Goal: Communication & Community: Answer question/provide support

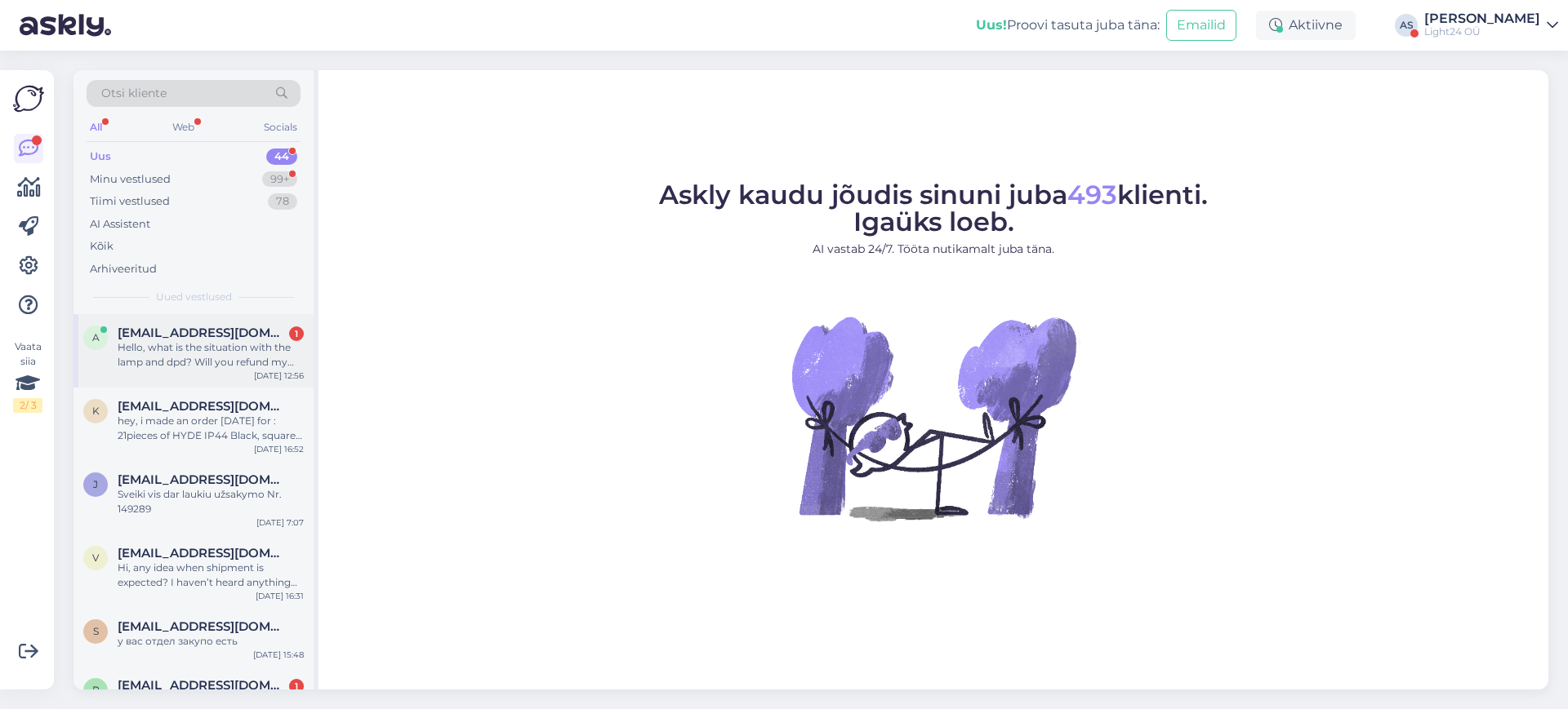
click at [221, 352] on div "Hello, what is the situation with the lamp and dpd? Will you refund my money or…" at bounding box center [210, 354] width 186 height 29
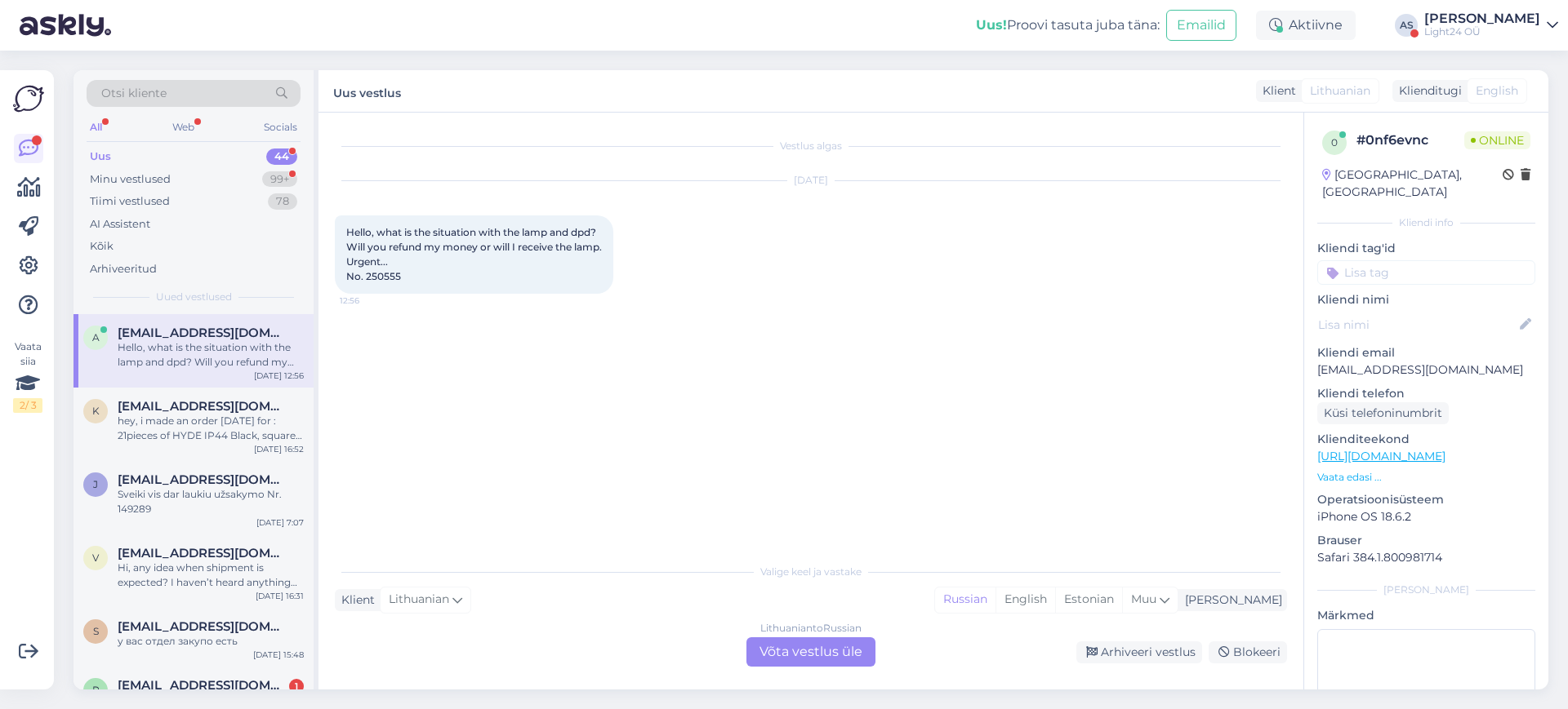
click at [825, 656] on div "Lithuanian to Russian Võta vestlus üle" at bounding box center [811, 652] width 129 height 29
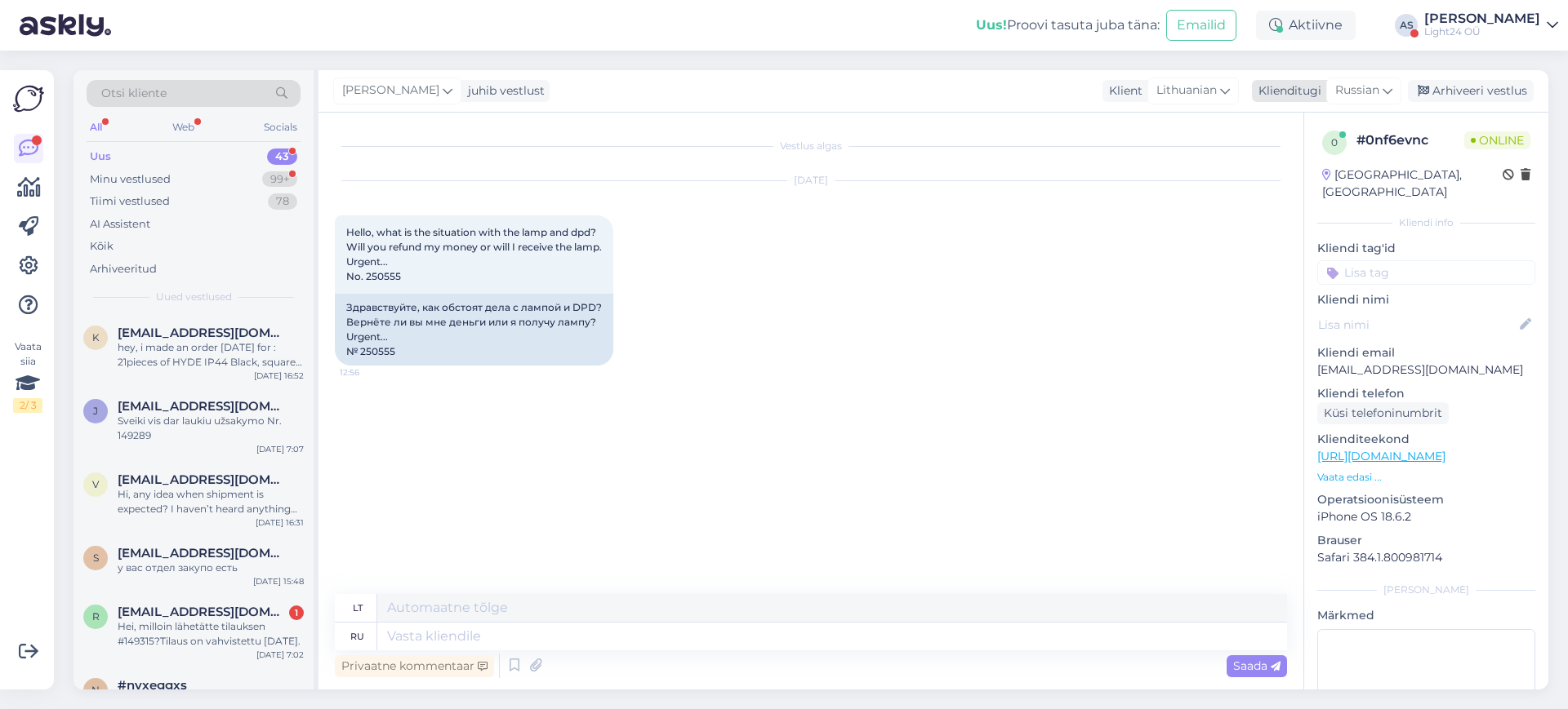
click at [1390, 88] on icon at bounding box center [1387, 91] width 10 height 18
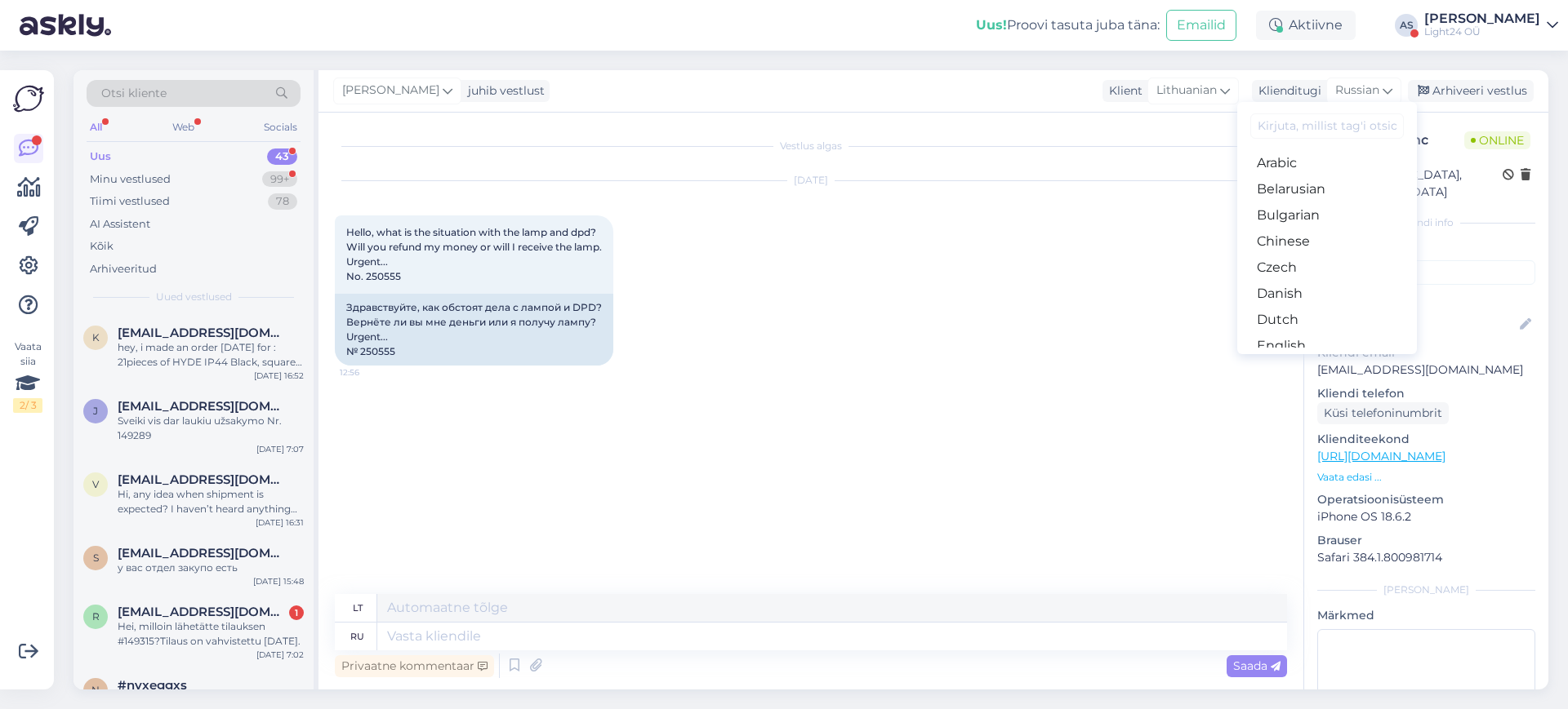
click at [1284, 131] on input at bounding box center [1327, 126] width 154 height 26
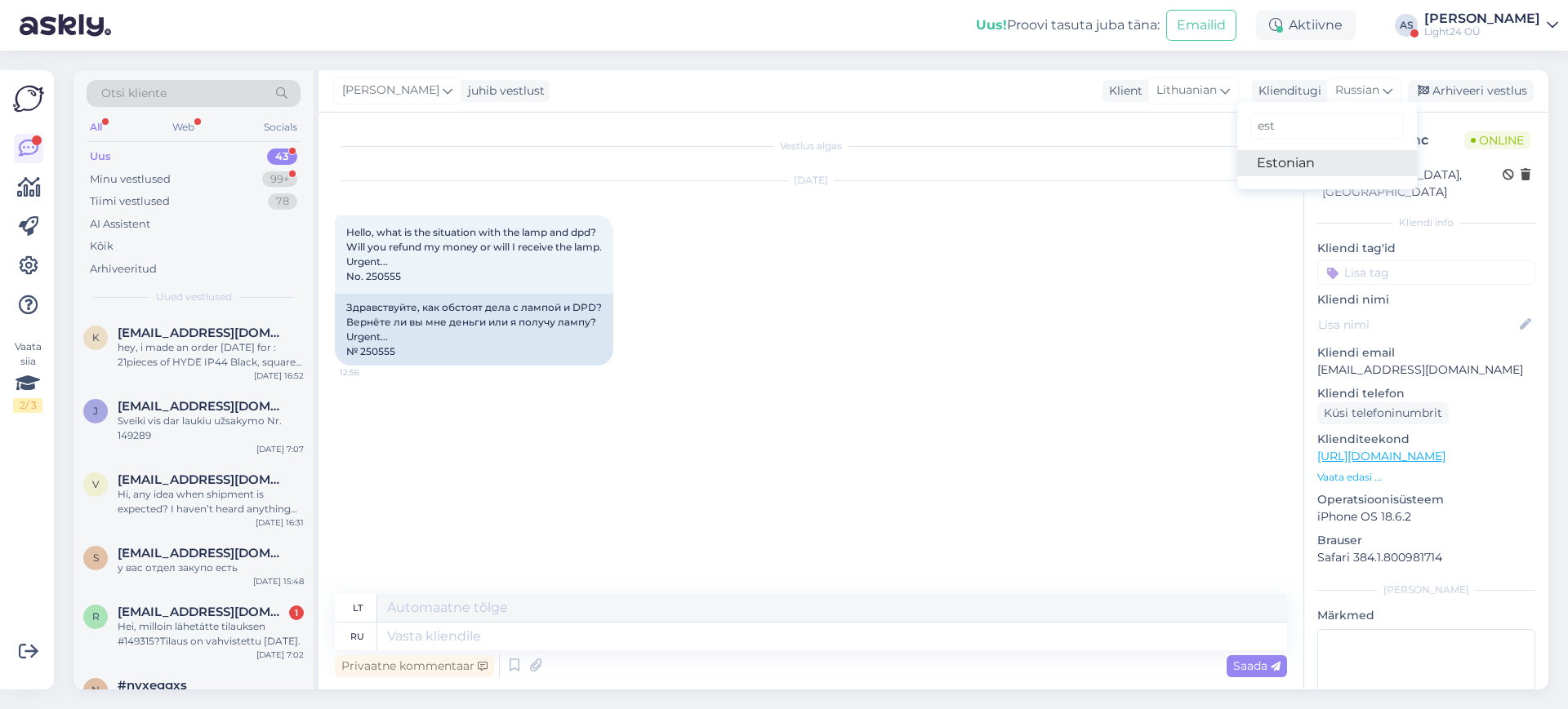
type input "est"
click at [1281, 167] on link "Estonian" at bounding box center [1328, 163] width 180 height 26
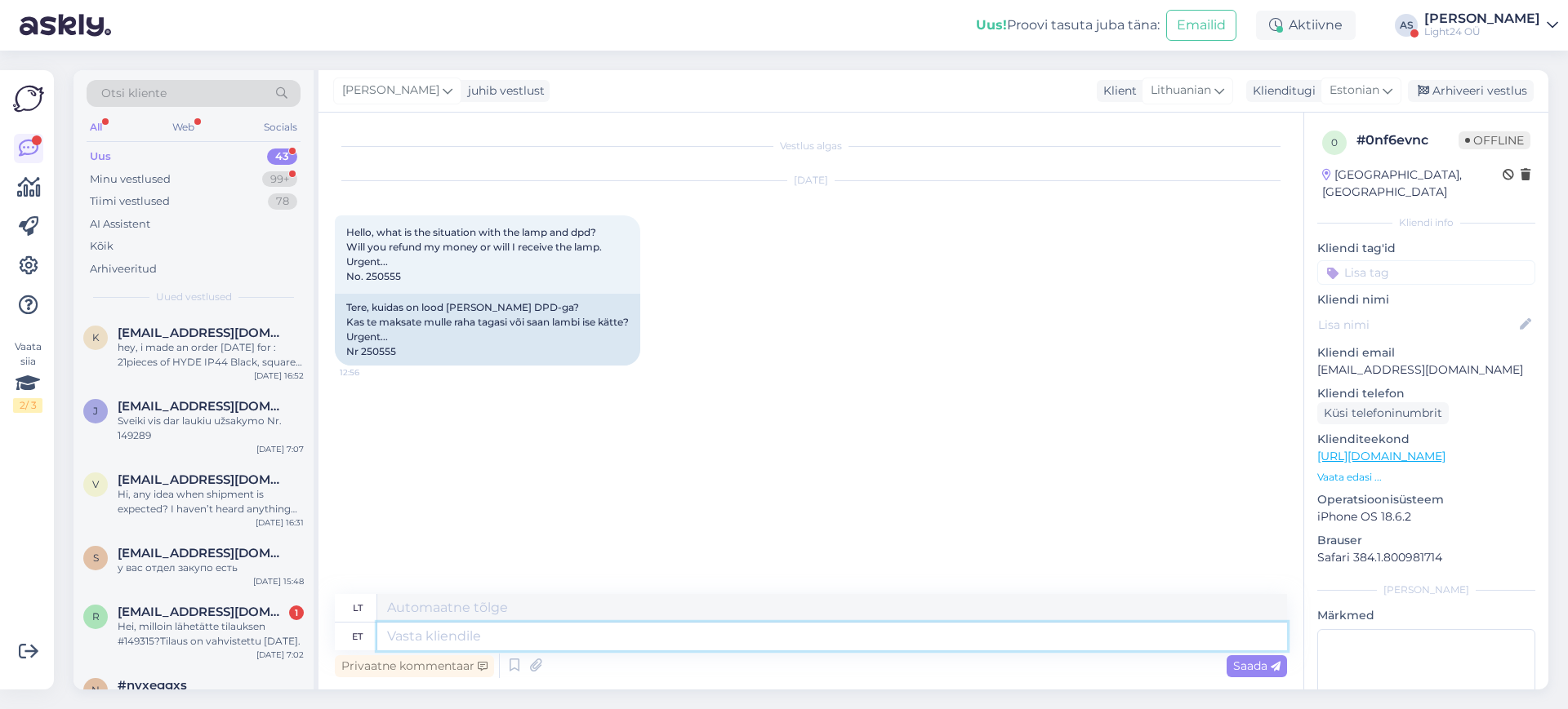
click at [439, 638] on textarea at bounding box center [832, 636] width 910 height 27
type textarea "Tere,"
type textarea "Sveiki"
type textarea "Tere,"
type textarea "Sveiki,"
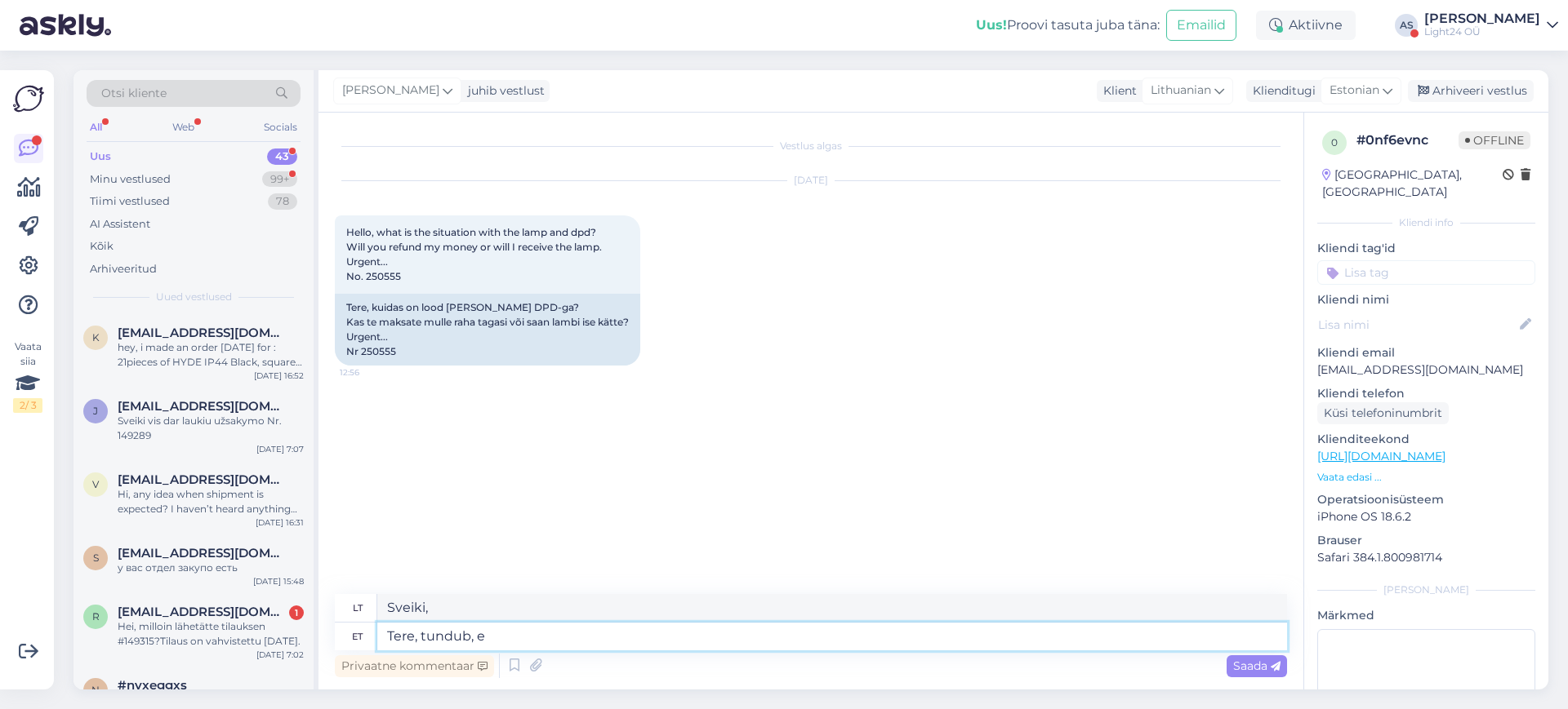
type textarea "Tere, tundub, et"
type textarea "Sveiki, atrodo,"
type textarea "Tere, tundub, et"
type textarea "Sveiki, atrodo, kad"
type textarea "Tere, tundub, et DPD o"
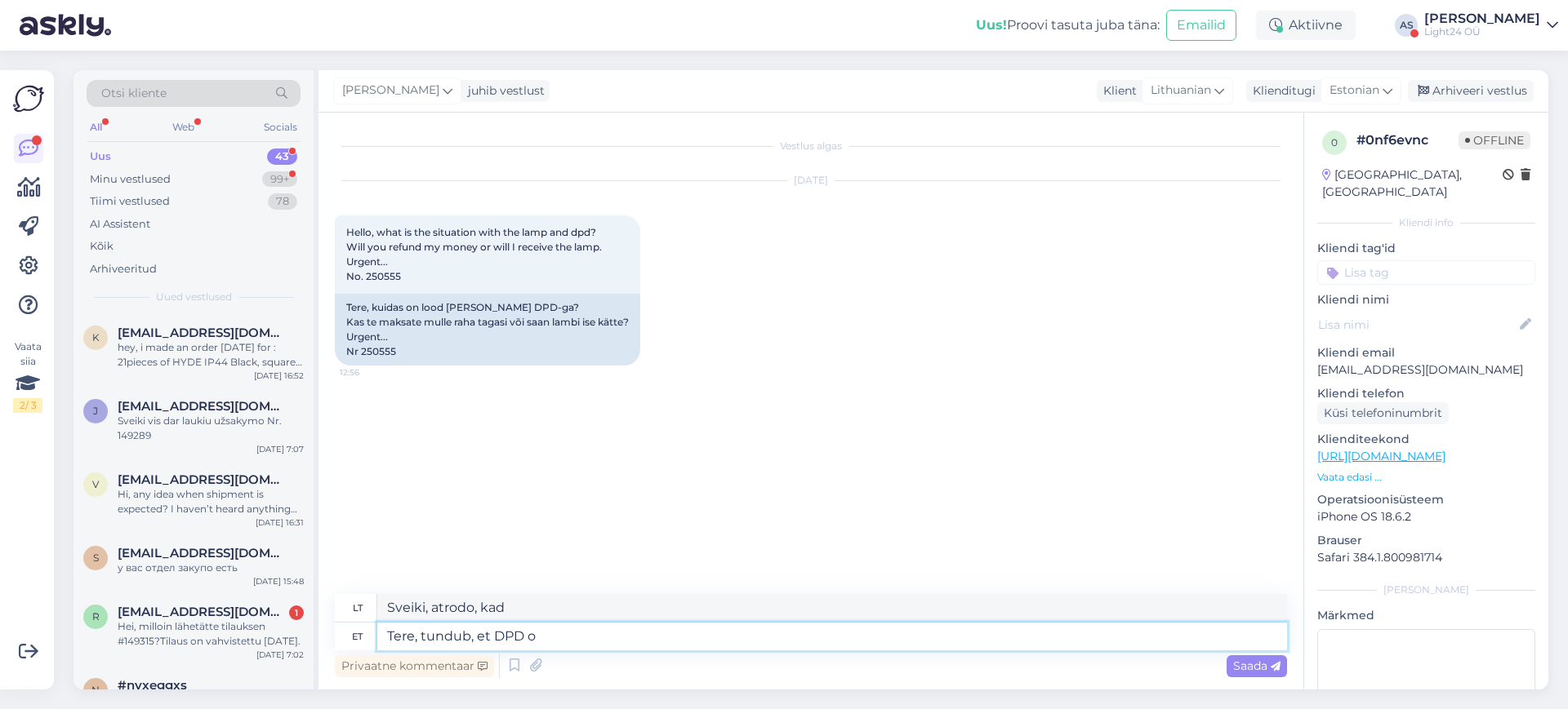
type textarea "Sveiki, atrodo, kad DPD"
type textarea "Tere, tundub, et DPD on"
type textarea "Sveiki, atrodo, kad DPD yra"
type textarea "Tere, tundub, et DPD on teie s"
type textarea "Sveiki, panašu, kad DPD [PERSON_NAME]"
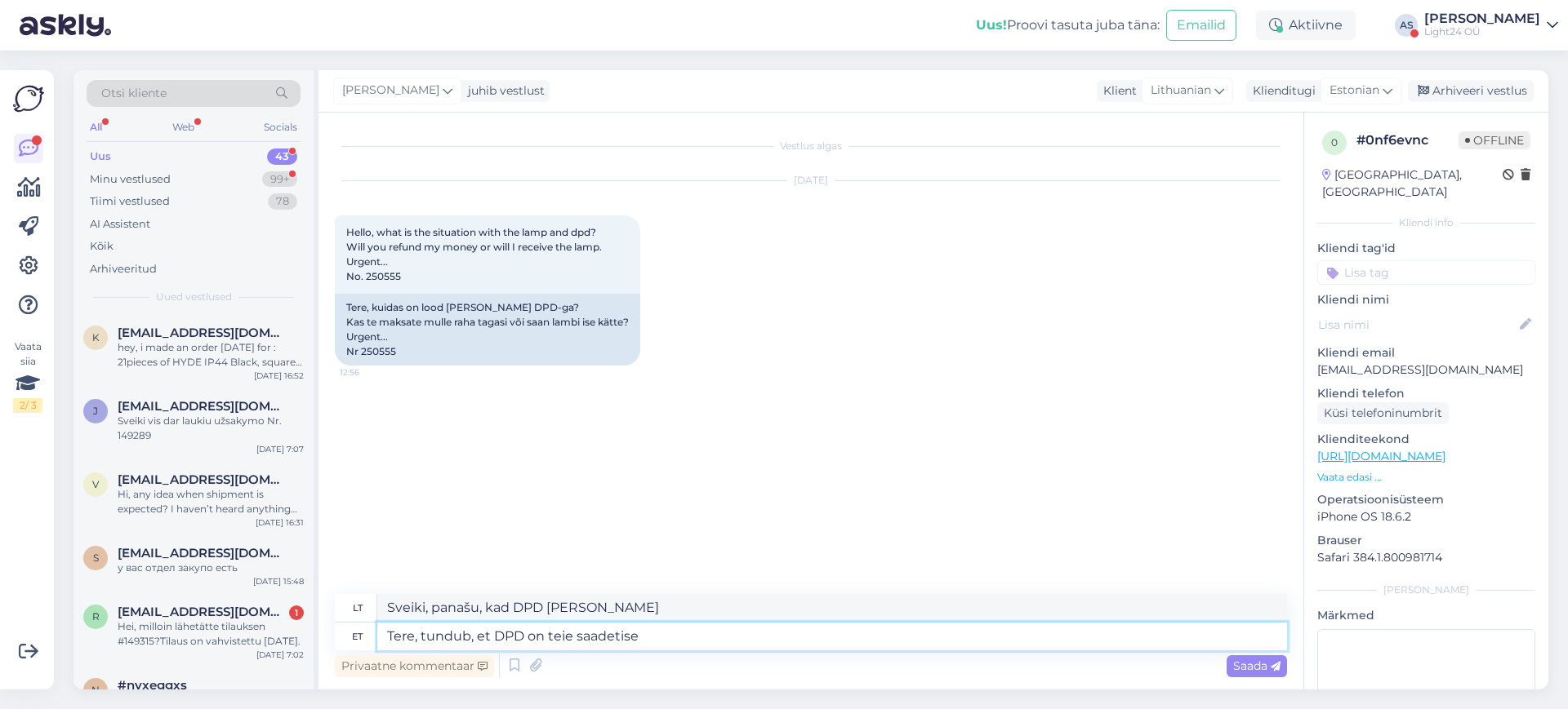
type textarea "Tere, tundub, et DPD on teie saadetise ä"
type textarea "Sveiki, atrodo, kad DPD gavo jūsų siuntą."
type textarea "Tere, tundub, et DPD on teie saadetise ära"
type textarea "Sveiki, atrodo, kad DPD paėmė jūsų siuntą."
type textarea "Tere, tundub, et DPD on teie saadetise ära kaotanud"
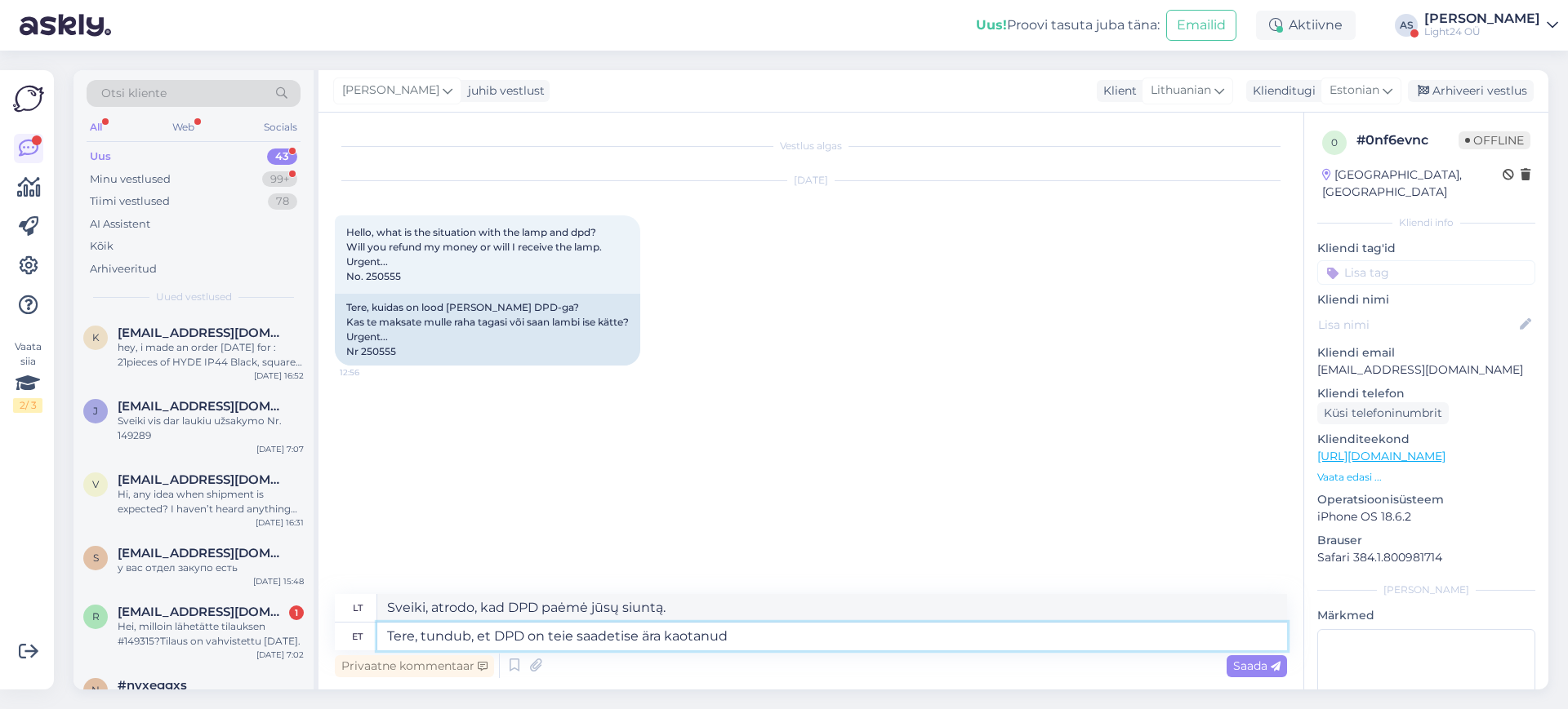
type textarea "Sveiki, panašu, kad DPD pametė jūsų siuntą."
type textarea "Tere, tundub, et DPD on teie saadetise ära kaotanud. [GEOGRAPHIC_DATA]"
type textarea "Sveiki, panašu, kad DPD pametė jūsų siuntą. [GEOGRAPHIC_DATA]"
type textarea "Tere, tundub, et DPD on teie saadetise ära kaotanud. Ainuke v"
type textarea "Sveiki, panašu, kad DPD pametė jūsų siuntą. Vienintelis"
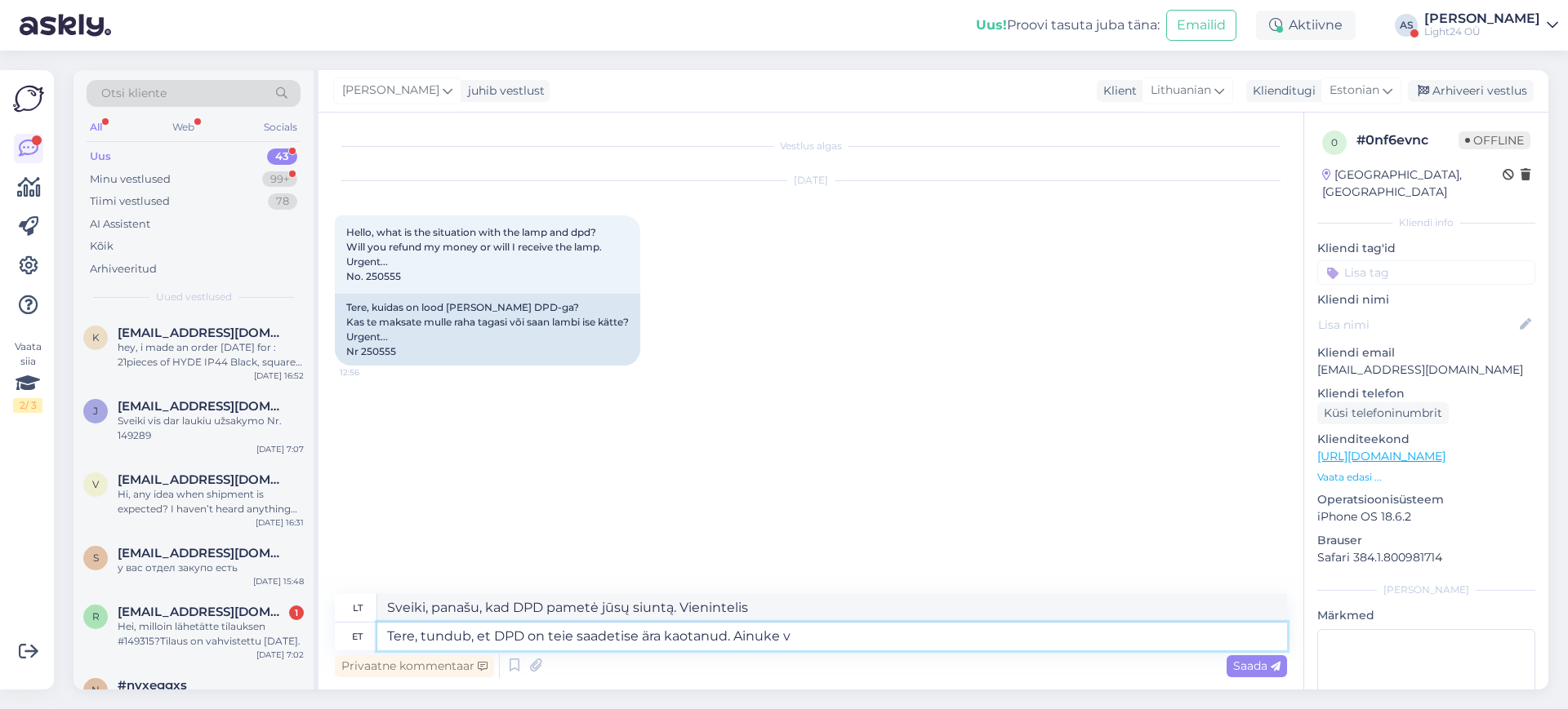
type textarea "Tere, tundub, et DPD on teie saadetise ära kaotanud. Ainuke va"
type textarea "Sveiki, atrodo, kad DPD pametė jūsų siuntą. Vienintelė išimtis yra..."
type textarea "Tere, tundub, et DPD on teie saadetise ära kaotanud. Ainuke va"
